Goal: Navigation & Orientation: Find specific page/section

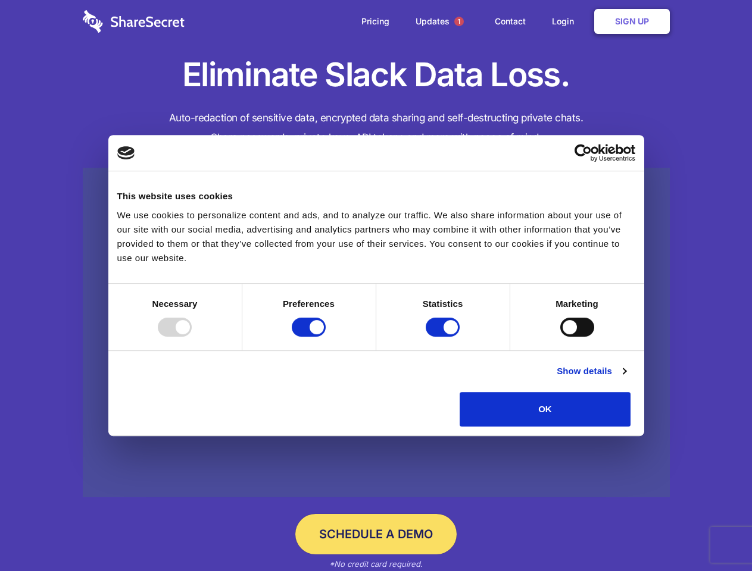
click at [192, 337] on div at bounding box center [175, 327] width 34 height 19
click at [326, 337] on input "Preferences" at bounding box center [309, 327] width 34 height 19
checkbox input "false"
click at [444, 337] on input "Statistics" at bounding box center [442, 327] width 34 height 19
checkbox input "false"
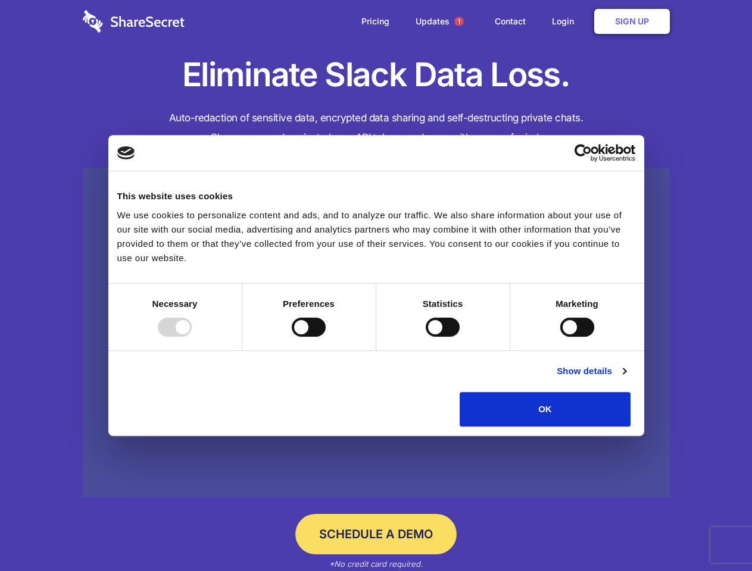
click at [560, 337] on input "Marketing" at bounding box center [577, 327] width 34 height 19
checkbox input "true"
click at [625, 378] on link "Show details" at bounding box center [590, 371] width 69 height 14
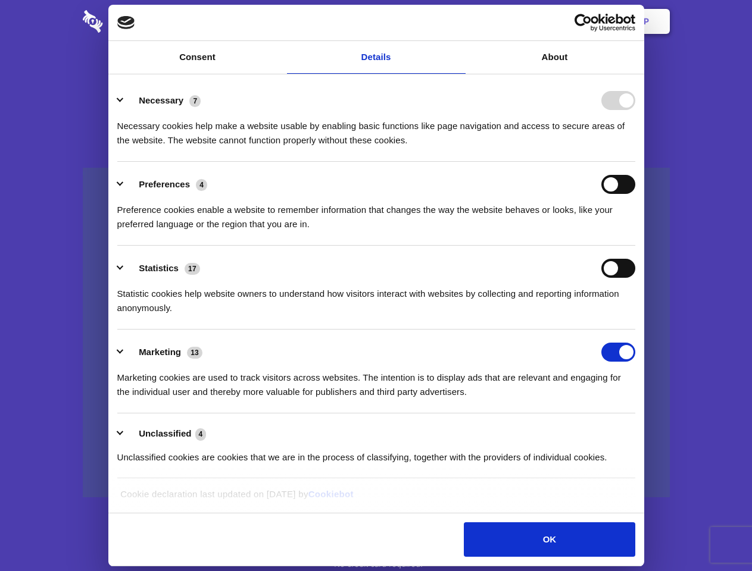
click at [635, 162] on li "Necessary 7 Necessary cookies help make a website usable by enabling basic func…" at bounding box center [376, 120] width 518 height 84
click at [458, 21] on span "1" at bounding box center [459, 22] width 10 height 10
